Goal: Information Seeking & Learning: Check status

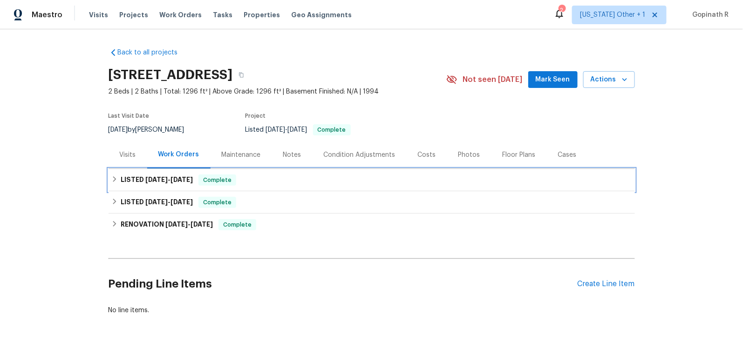
click at [217, 177] on span "Complete" at bounding box center [217, 180] width 36 height 9
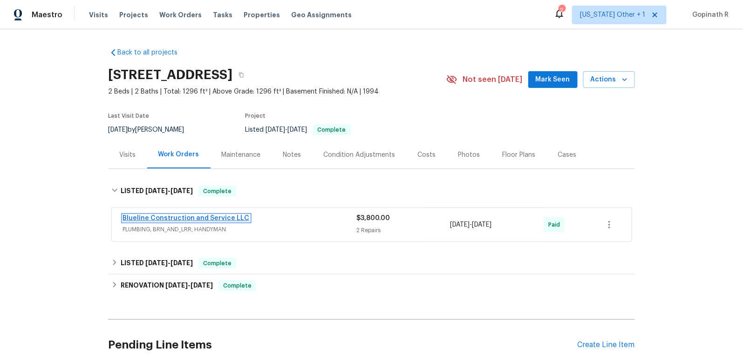
click at [221, 218] on link "Blueline Construction and Service LLC" at bounding box center [186, 218] width 127 height 7
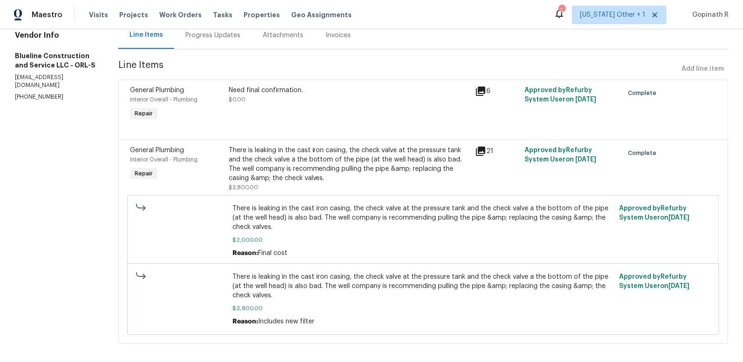
scroll to position [107, 0]
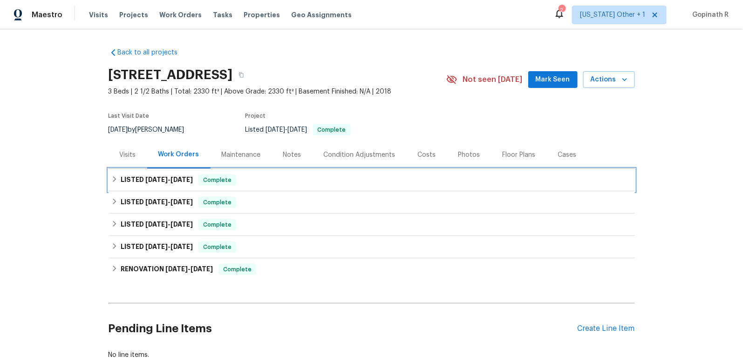
click at [250, 175] on div "LISTED 8/25/25 - 9/18/25 Complete" at bounding box center [371, 180] width 521 height 11
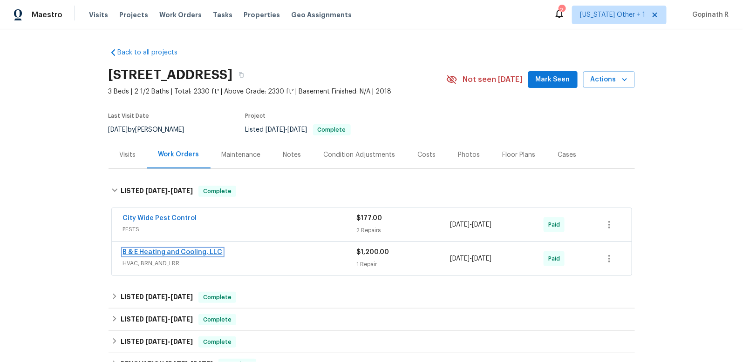
click at [201, 250] on link "B & E Heating and Cooling, LLC" at bounding box center [173, 252] width 100 height 7
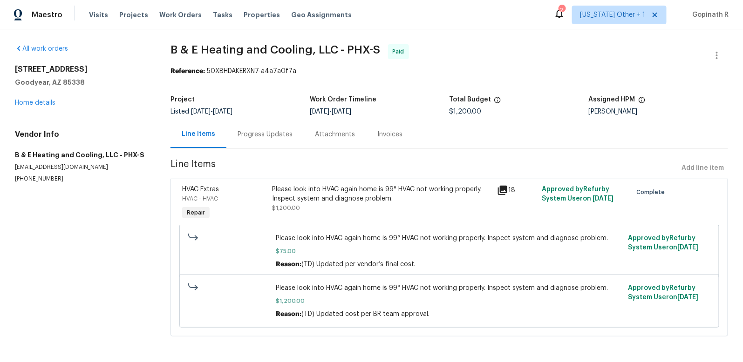
click at [243, 139] on div "Progress Updates" at bounding box center [264, 134] width 77 height 27
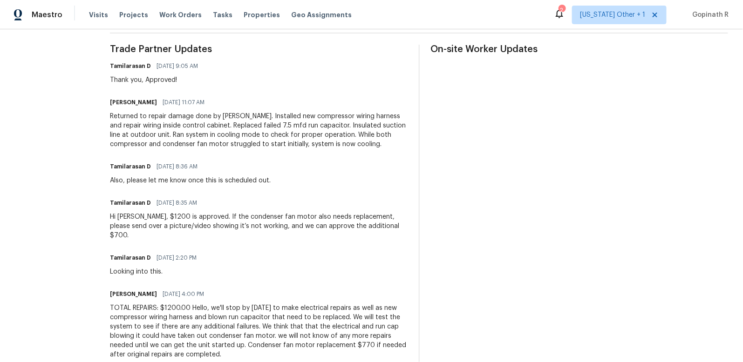
scroll to position [151, 0]
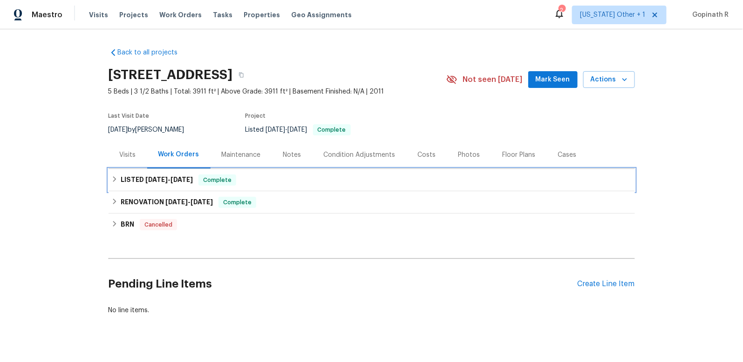
click at [267, 173] on div "LISTED 8/21/25 - 9/18/25 Complete" at bounding box center [371, 180] width 526 height 22
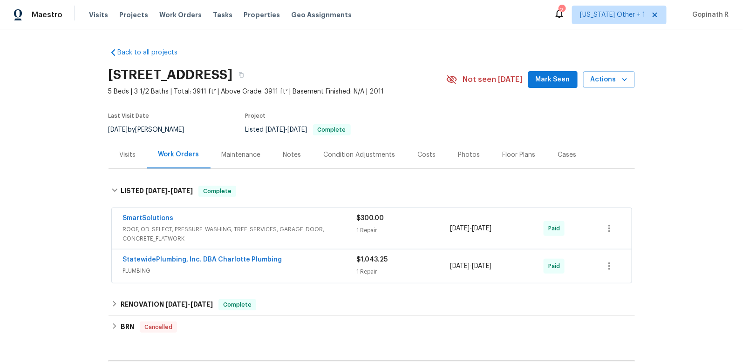
click at [288, 269] on span "PLUMBING" at bounding box center [240, 270] width 234 height 9
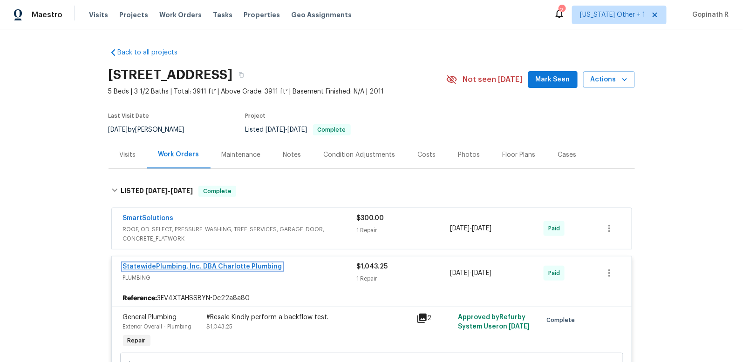
click at [230, 266] on link "StatewidePlumbing, Inc. DBA Charlotte Plumbing" at bounding box center [202, 267] width 159 height 7
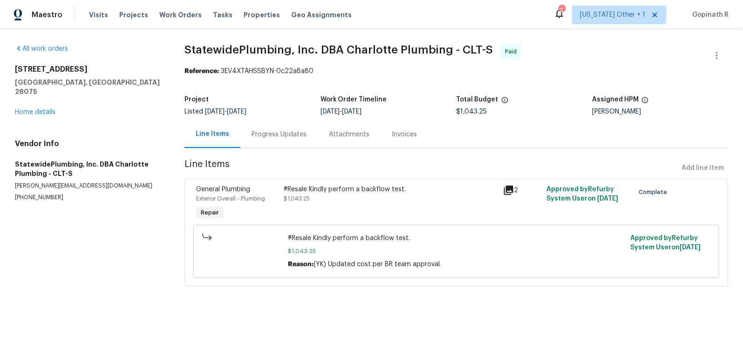
click at [259, 140] on div "Progress Updates" at bounding box center [278, 134] width 77 height 27
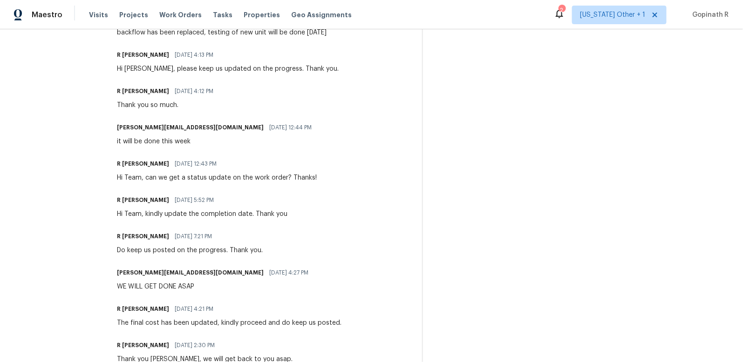
scroll to position [632, 0]
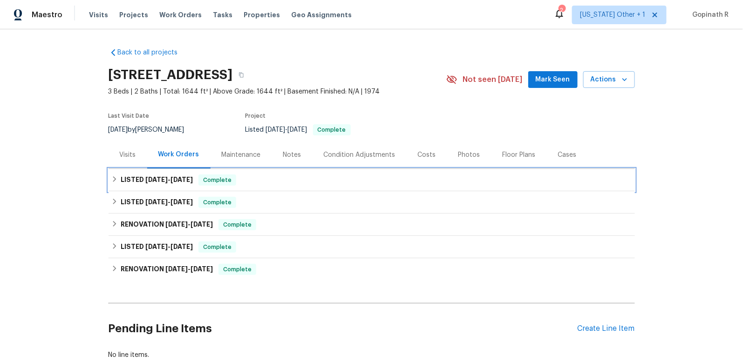
click at [240, 186] on div "LISTED 9/9/25 - 10/2/25 Complete" at bounding box center [371, 180] width 526 height 22
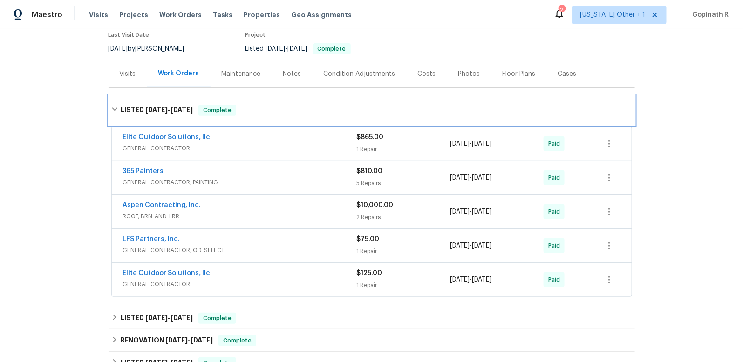
scroll to position [148, 0]
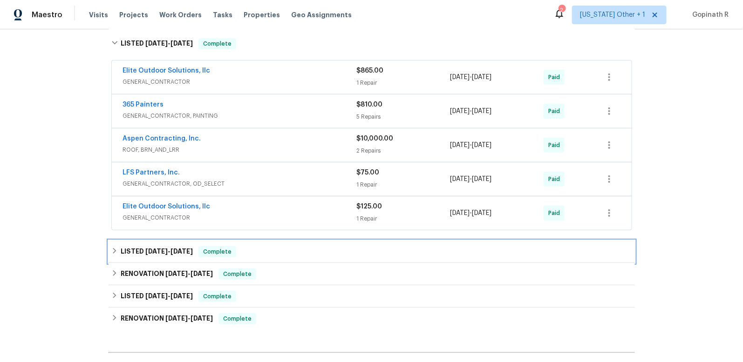
click at [273, 249] on div "LISTED 4/8/25 - 4/8/25 Complete" at bounding box center [371, 251] width 521 height 11
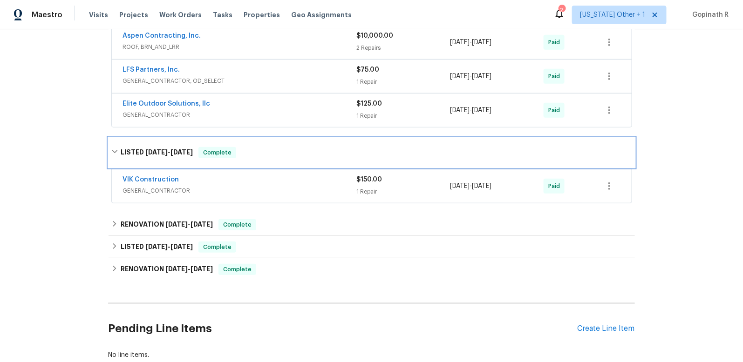
scroll to position [308, 0]
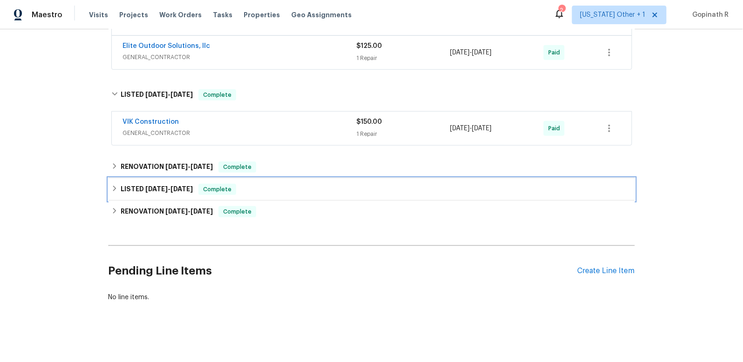
click at [259, 192] on div "LISTED 3/15/25 - 3/17/25 Complete" at bounding box center [371, 189] width 526 height 22
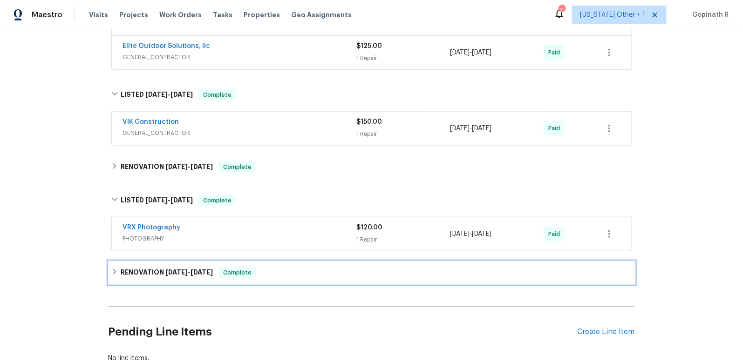
click at [256, 275] on div "RENOVATION 3/4/25 - 3/12/25 Complete" at bounding box center [371, 273] width 526 height 22
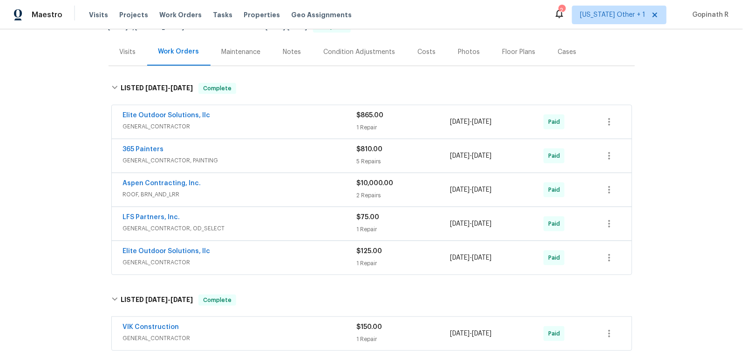
scroll to position [83, 0]
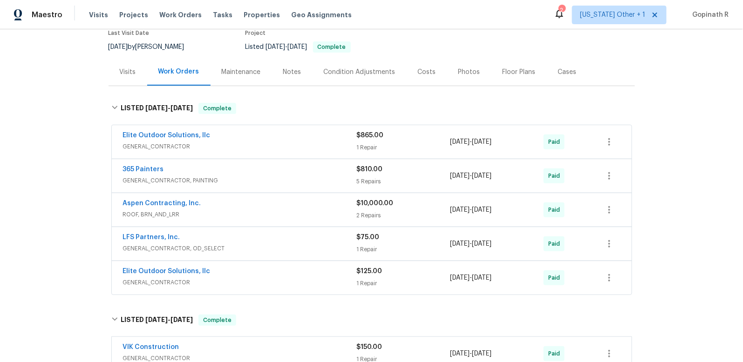
click at [270, 207] on div "Aspen Contracting, Inc." at bounding box center [240, 204] width 234 height 11
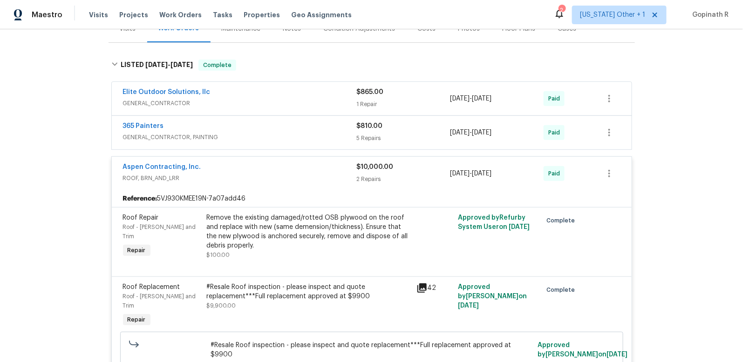
scroll to position [142, 0]
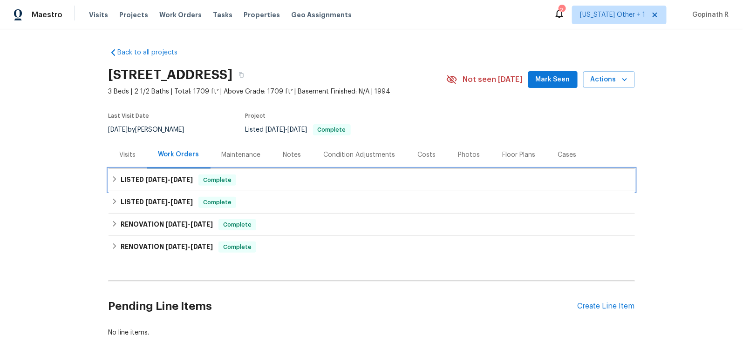
click at [251, 174] on div "LISTED 8/29/25 - 9/19/25 Complete" at bounding box center [371, 180] width 526 height 22
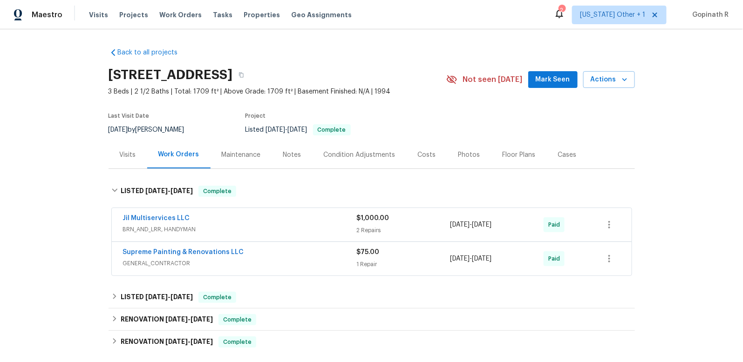
click at [270, 231] on span "BRN_AND_LRR, HANDYMAN" at bounding box center [240, 229] width 234 height 9
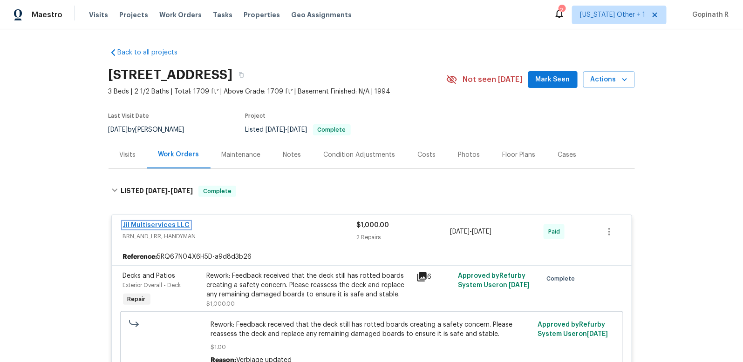
click at [174, 224] on link "Jil Multiservices LLC" at bounding box center [156, 225] width 67 height 7
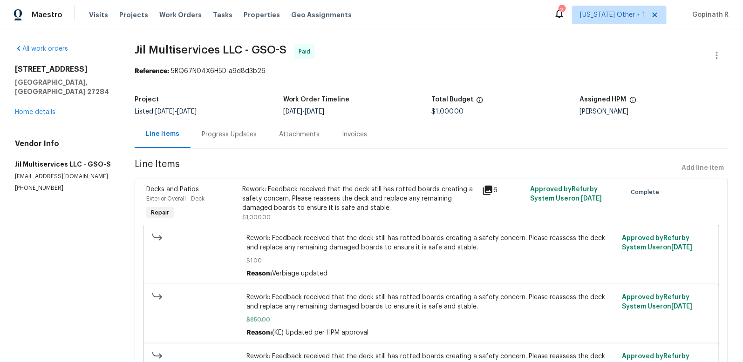
click at [233, 134] on div "Progress Updates" at bounding box center [229, 134] width 55 height 9
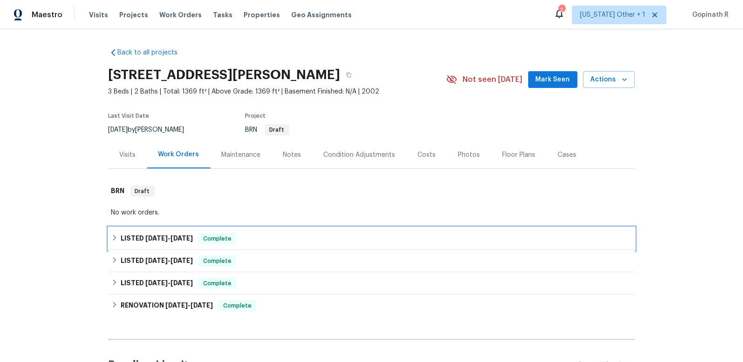
click at [181, 236] on span "[DATE]" at bounding box center [181, 238] width 22 height 7
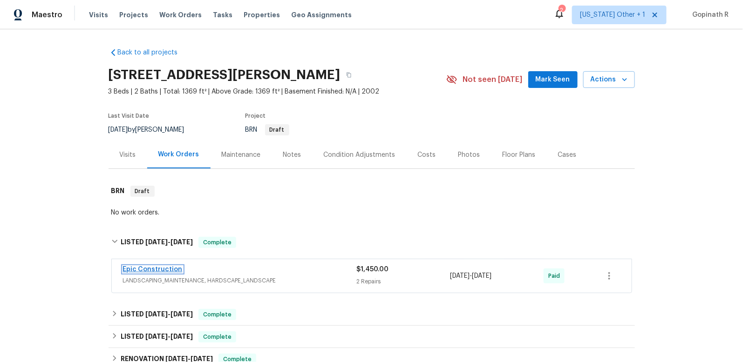
click at [167, 269] on link "Epic Construction" at bounding box center [153, 269] width 60 height 7
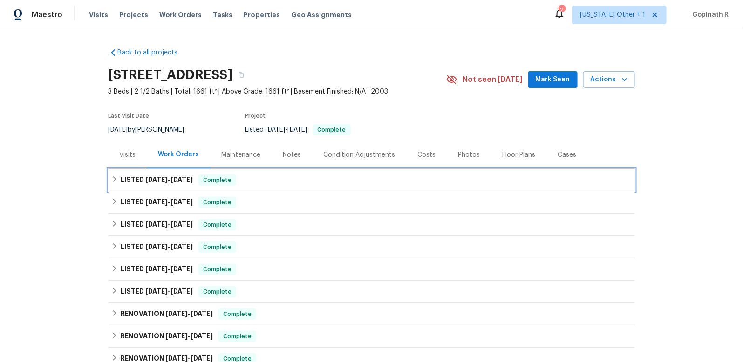
click at [232, 182] on div "LISTED 9/7/25 - 9/9/25 Complete" at bounding box center [371, 180] width 521 height 11
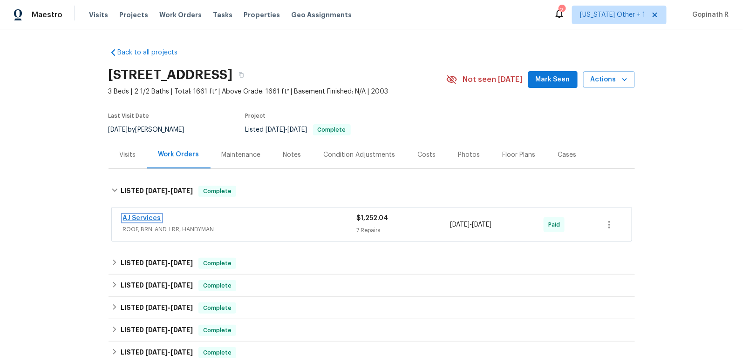
click at [137, 217] on link "AJ Services" at bounding box center [142, 218] width 38 height 7
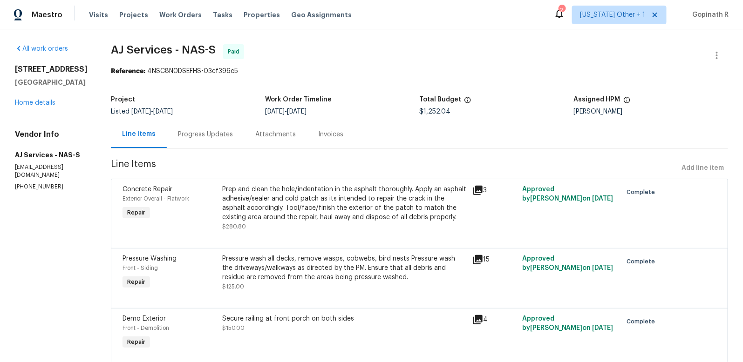
click at [204, 133] on div "Progress Updates" at bounding box center [205, 134] width 55 height 9
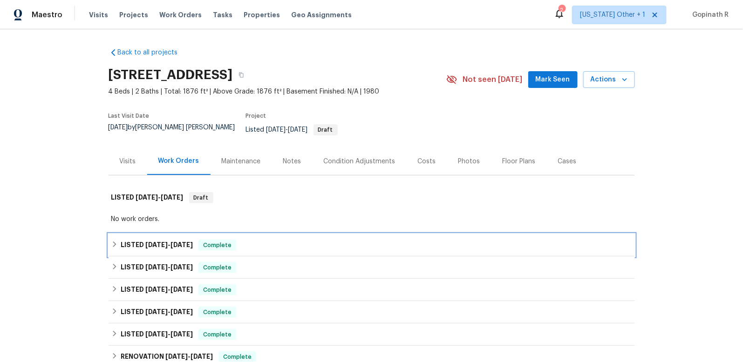
click at [217, 241] on span "Complete" at bounding box center [217, 245] width 36 height 9
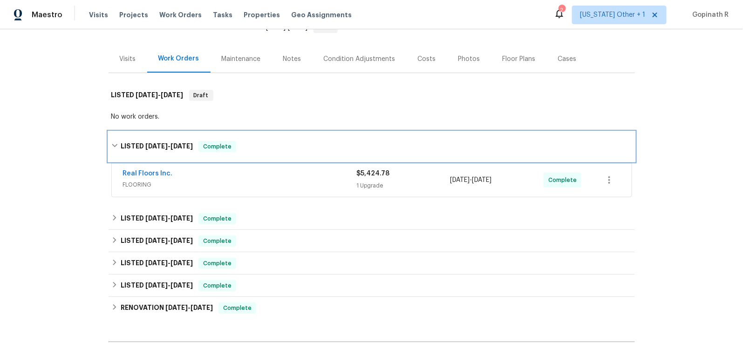
scroll to position [141, 0]
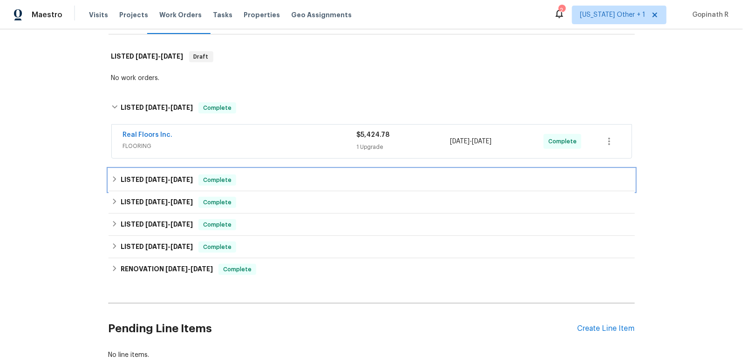
click at [227, 169] on div "LISTED [DATE] - [DATE] Complete" at bounding box center [371, 180] width 526 height 22
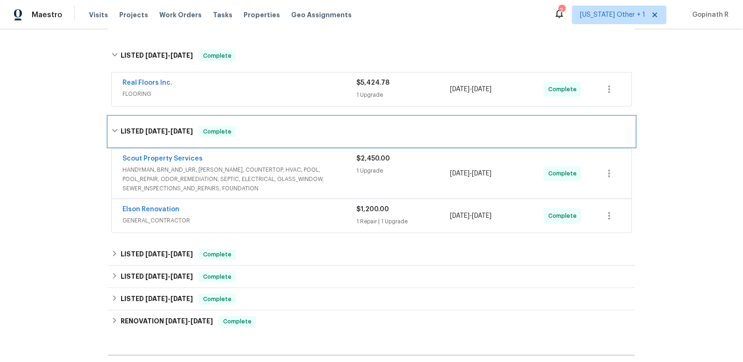
scroll to position [203, 0]
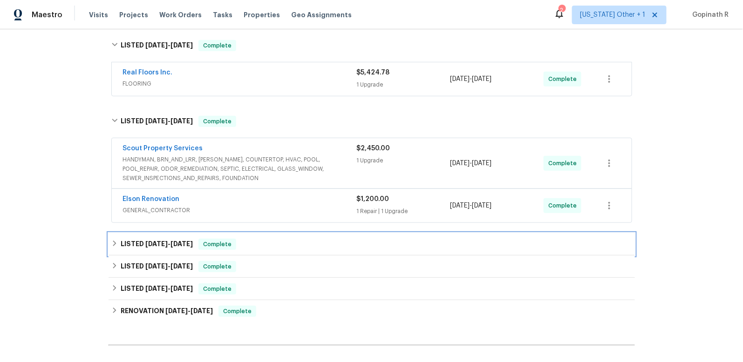
click at [236, 239] on div "LISTED [DATE] - [DATE] Complete" at bounding box center [371, 244] width 521 height 11
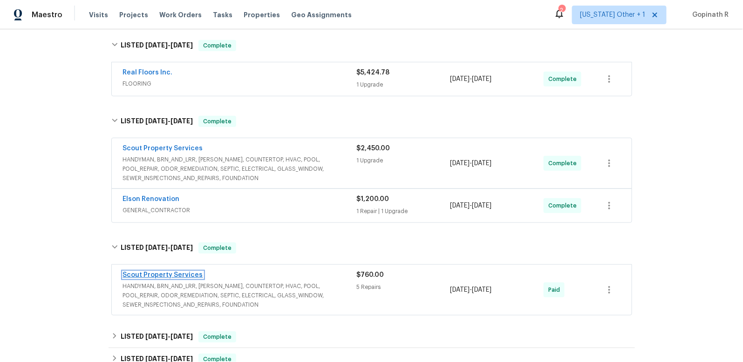
click at [184, 272] on link "Scout Property Services" at bounding box center [163, 275] width 80 height 7
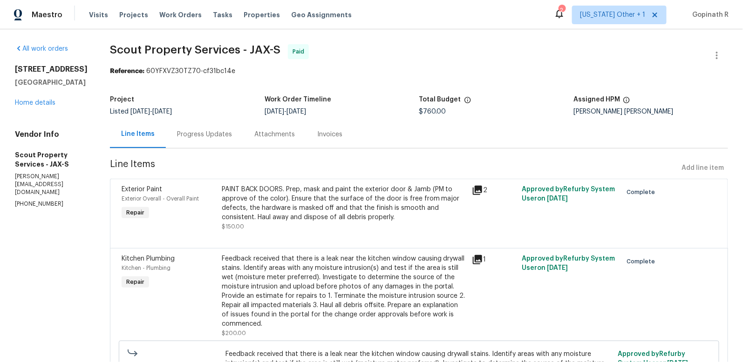
click at [171, 141] on div "Progress Updates" at bounding box center [204, 134] width 77 height 27
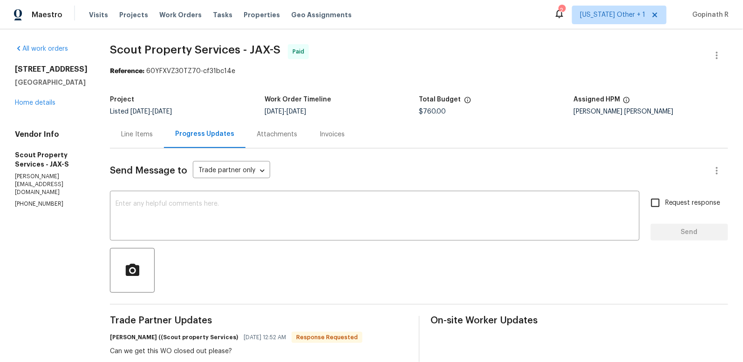
click at [121, 134] on div "Line Items" at bounding box center [137, 134] width 32 height 9
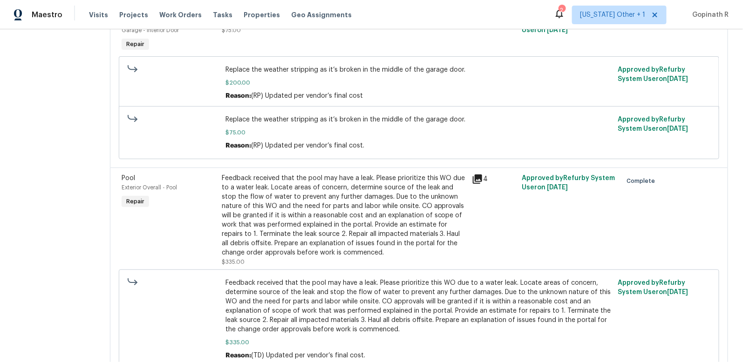
scroll to position [461, 0]
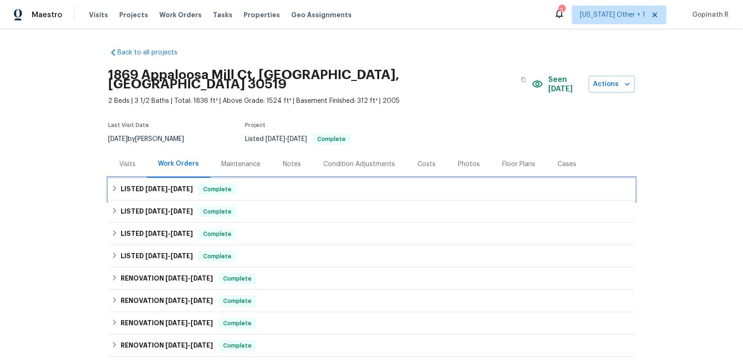
click at [208, 185] on span "Complete" at bounding box center [217, 189] width 36 height 9
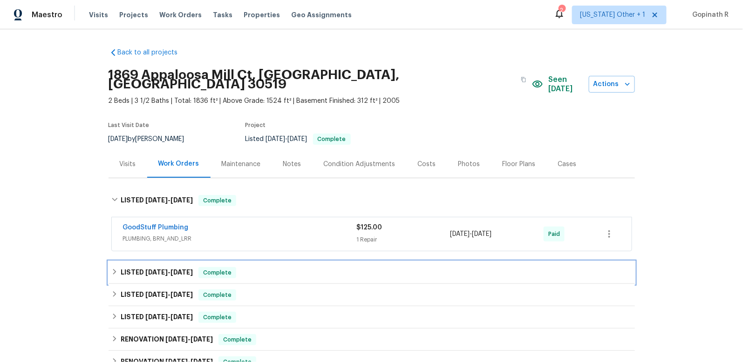
click at [229, 268] on div "Complete" at bounding box center [217, 272] width 38 height 11
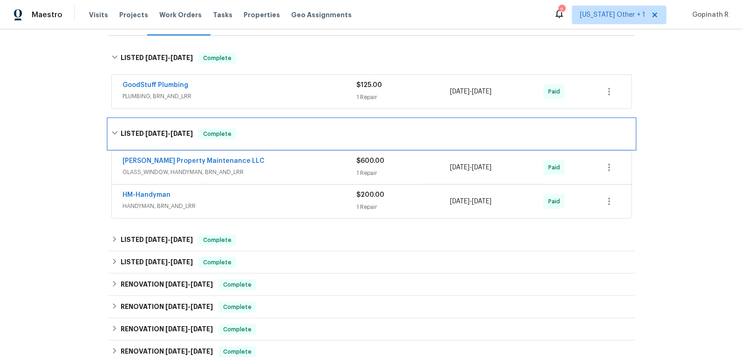
scroll to position [151, 0]
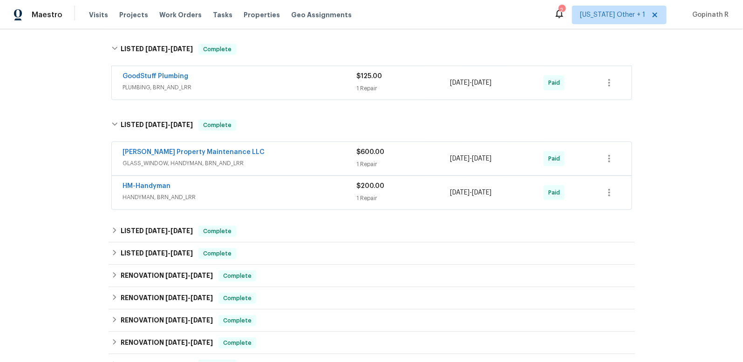
click at [294, 159] on span "GLASS_WINDOW, HANDYMAN, BRN_AND_LRR" at bounding box center [240, 163] width 234 height 9
